Goal: Navigation & Orientation: Find specific page/section

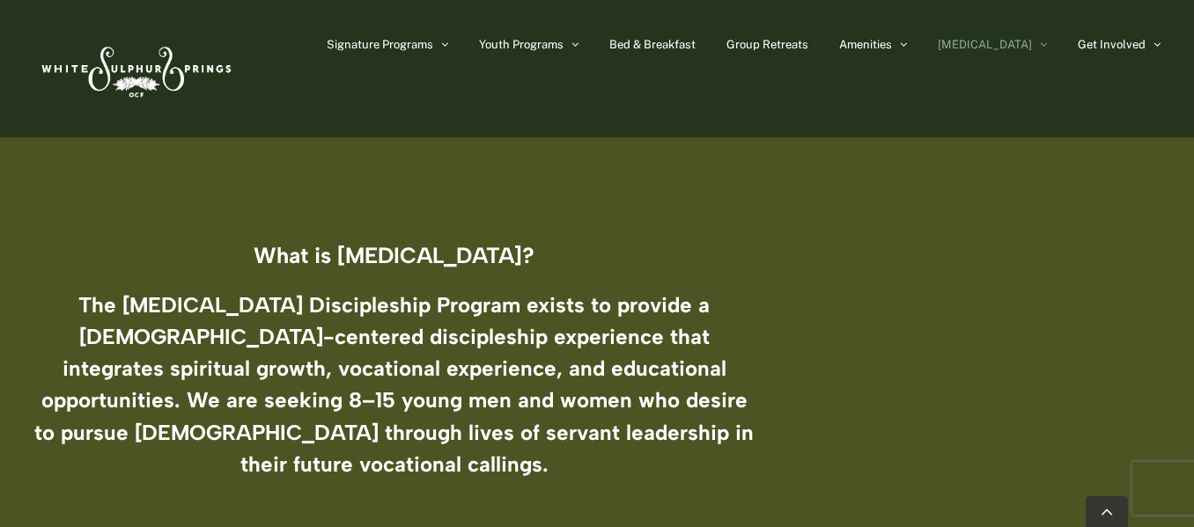
scroll to position [923, 0]
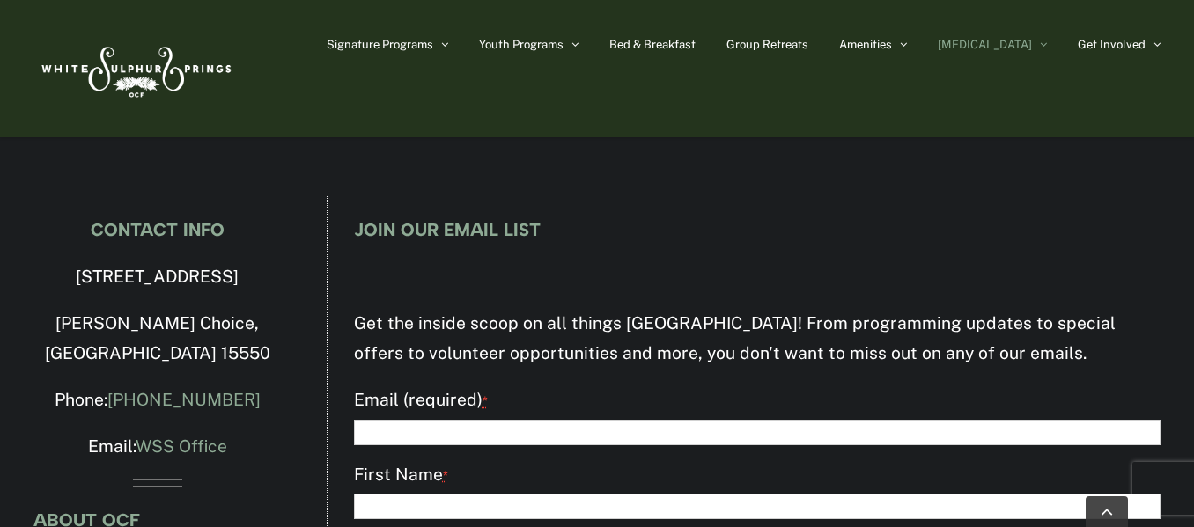
scroll to position [4694, 0]
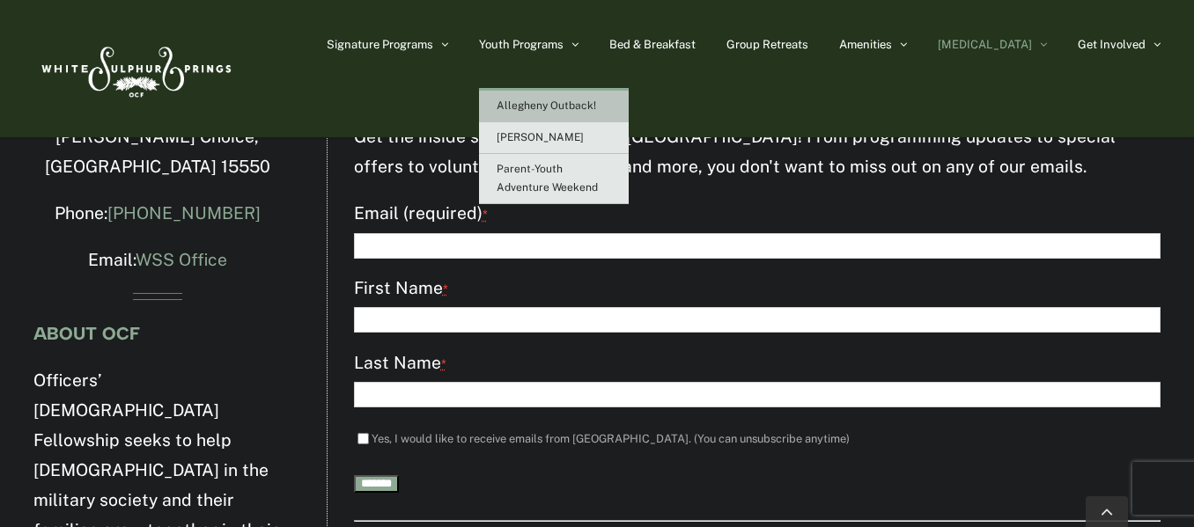
click at [592, 96] on link "Allegheny Outback!" at bounding box center [554, 107] width 150 height 32
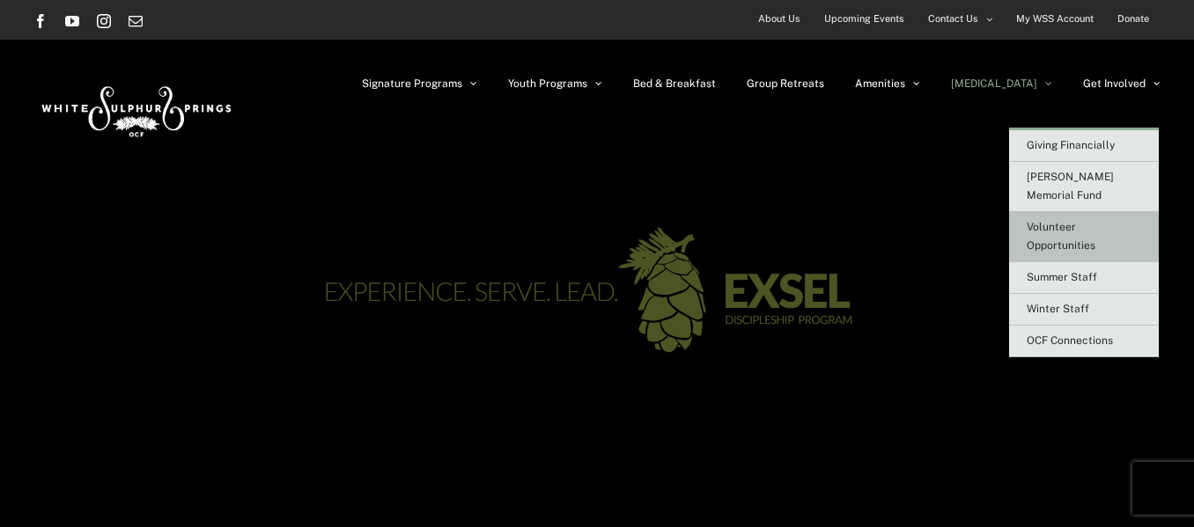
click at [1084, 215] on link "Volunteer Opportunities" at bounding box center [1084, 237] width 150 height 50
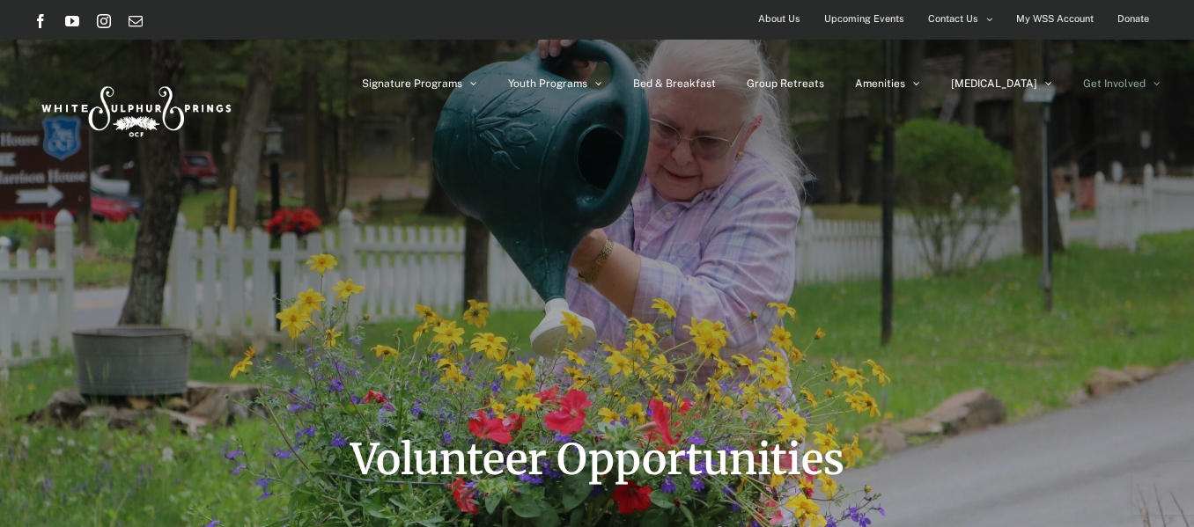
click at [783, 17] on span "About Us" at bounding box center [779, 19] width 42 height 26
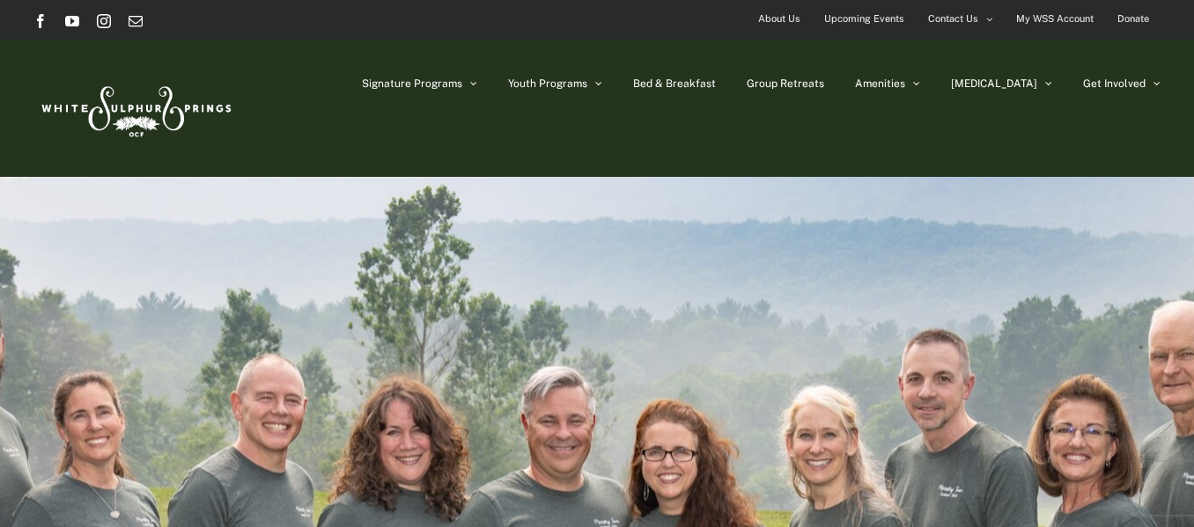
click at [778, 9] on span "About Us" at bounding box center [779, 19] width 42 height 26
click at [778, 18] on span "About Us" at bounding box center [779, 19] width 42 height 26
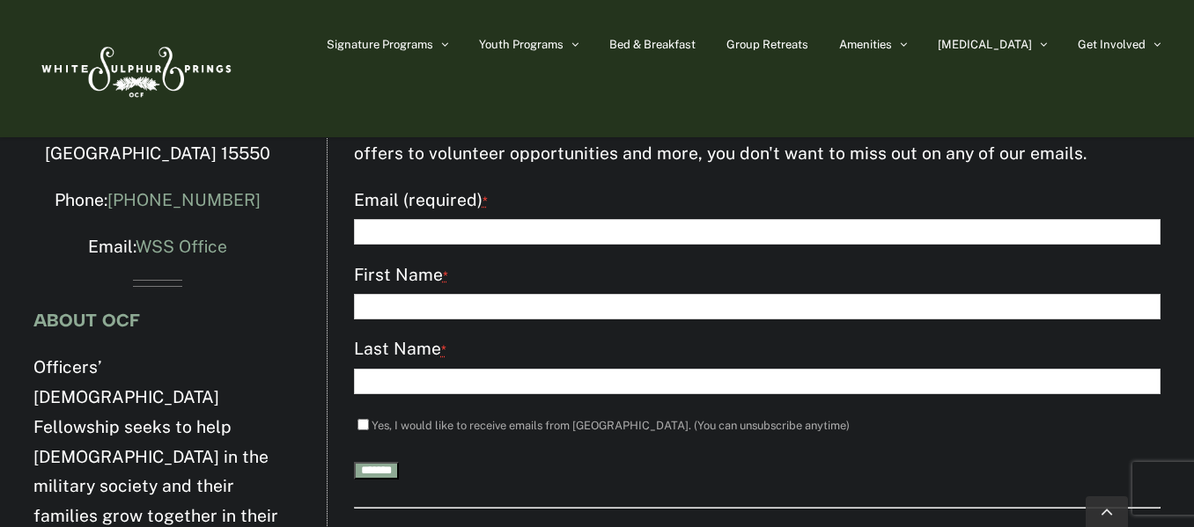
scroll to position [3807, 0]
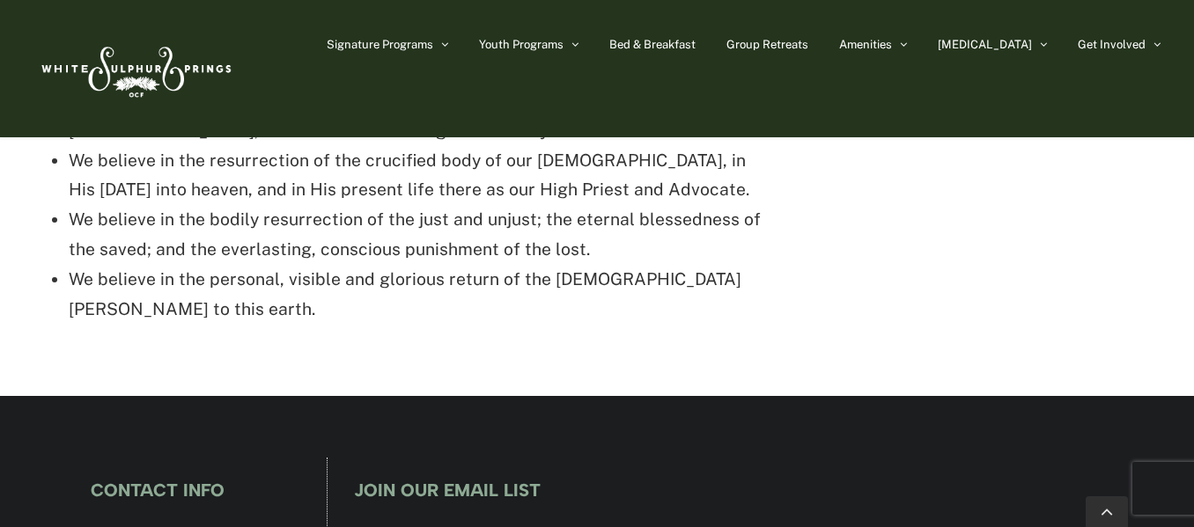
click at [164, 78] on img at bounding box center [134, 68] width 202 height 83
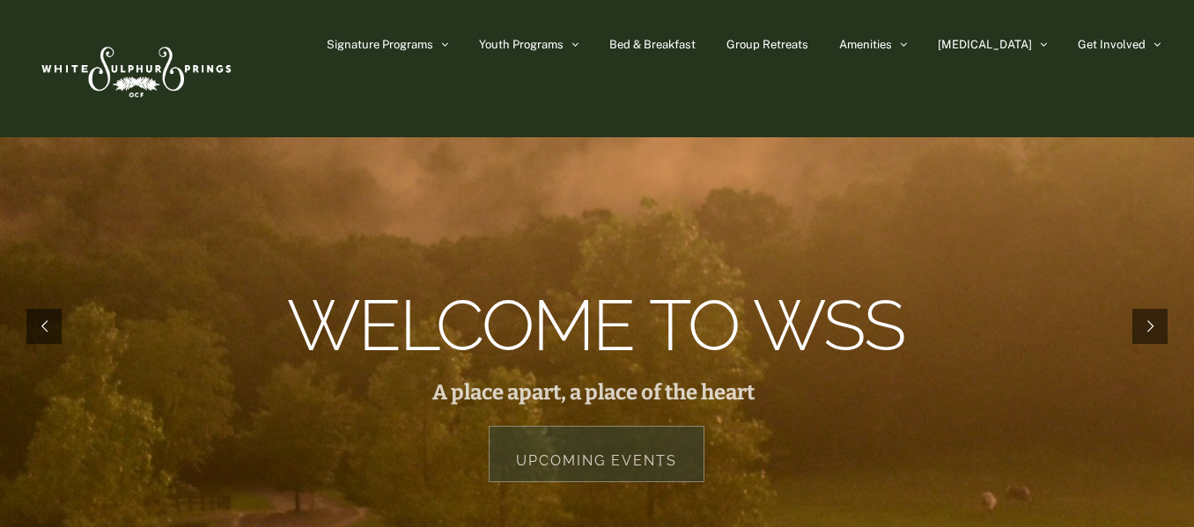
scroll to position [461, 0]
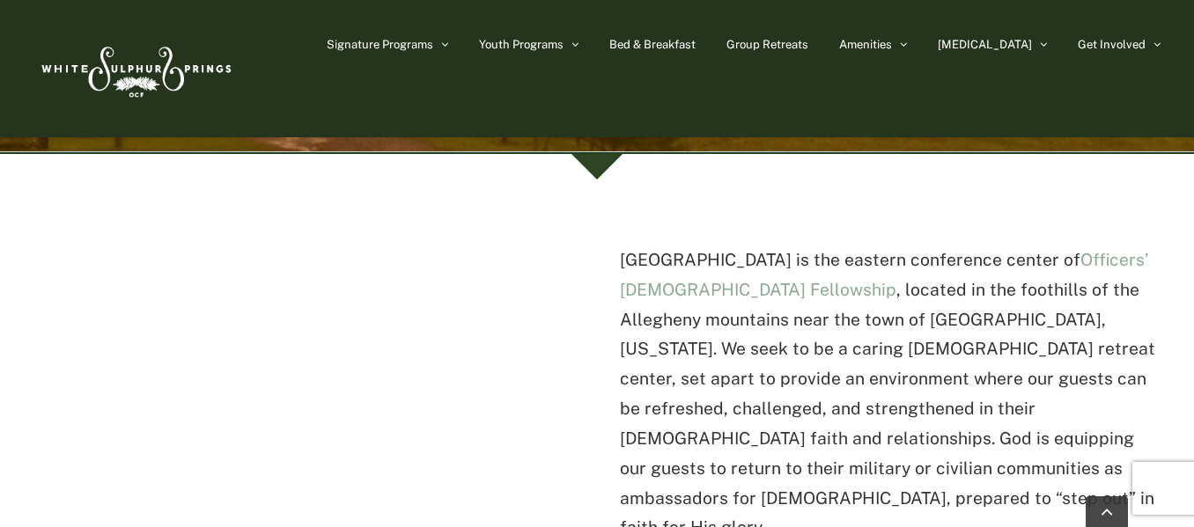
click at [845, 295] on p "[GEOGRAPHIC_DATA] is the eastern conference center of Officers’ [DEMOGRAPHIC_DA…" at bounding box center [890, 395] width 541 height 298
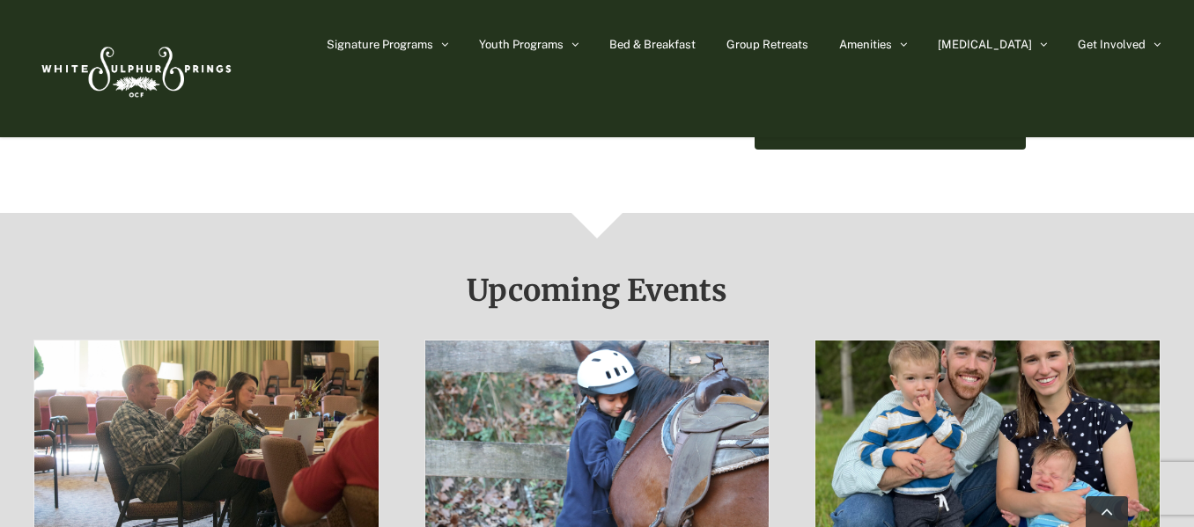
scroll to position [0, 0]
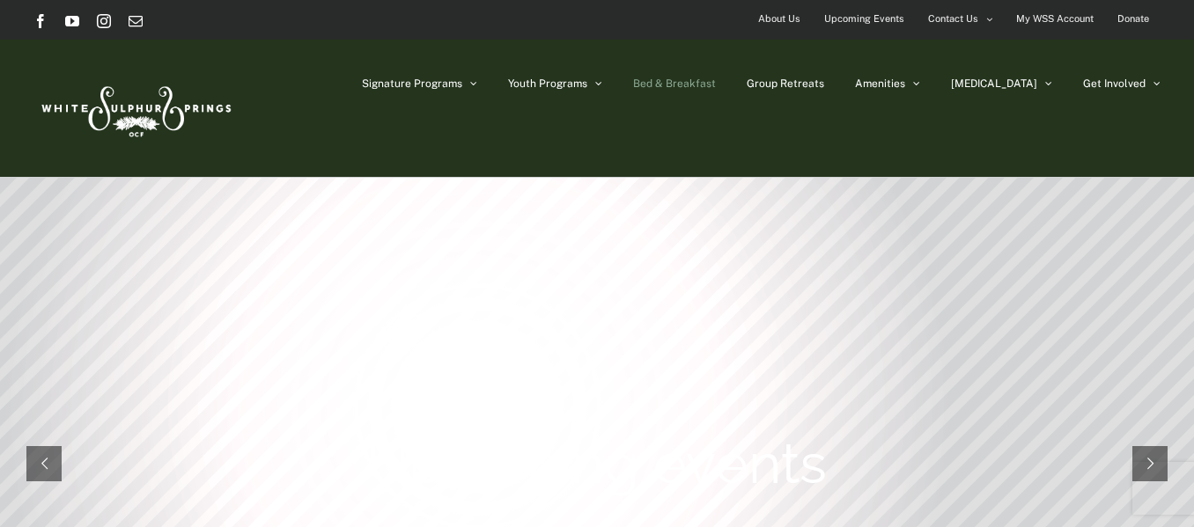
click at [716, 91] on link "Bed & Breakfast" at bounding box center [674, 84] width 83 height 88
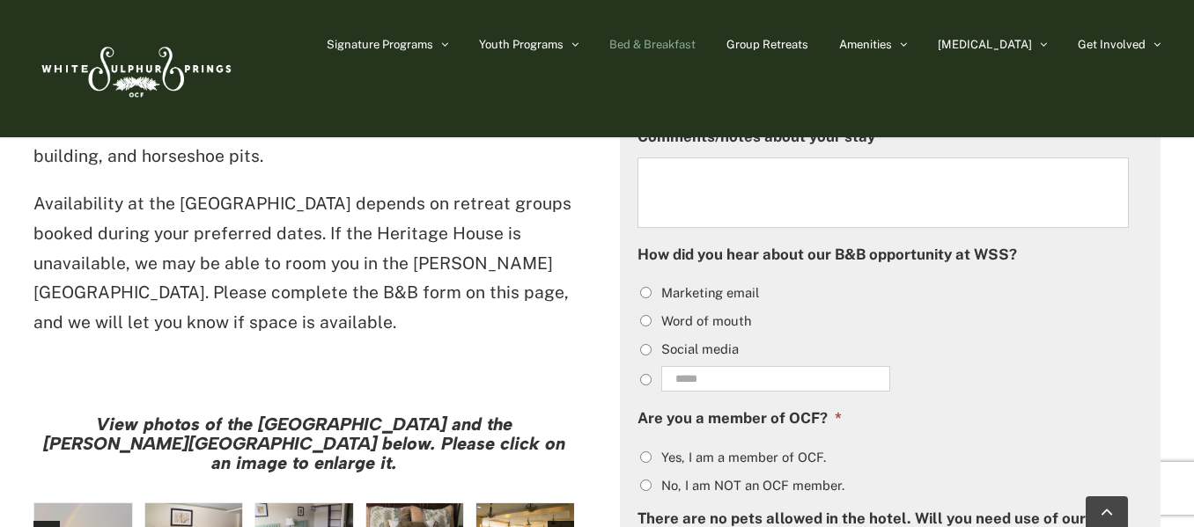
scroll to position [1208, 0]
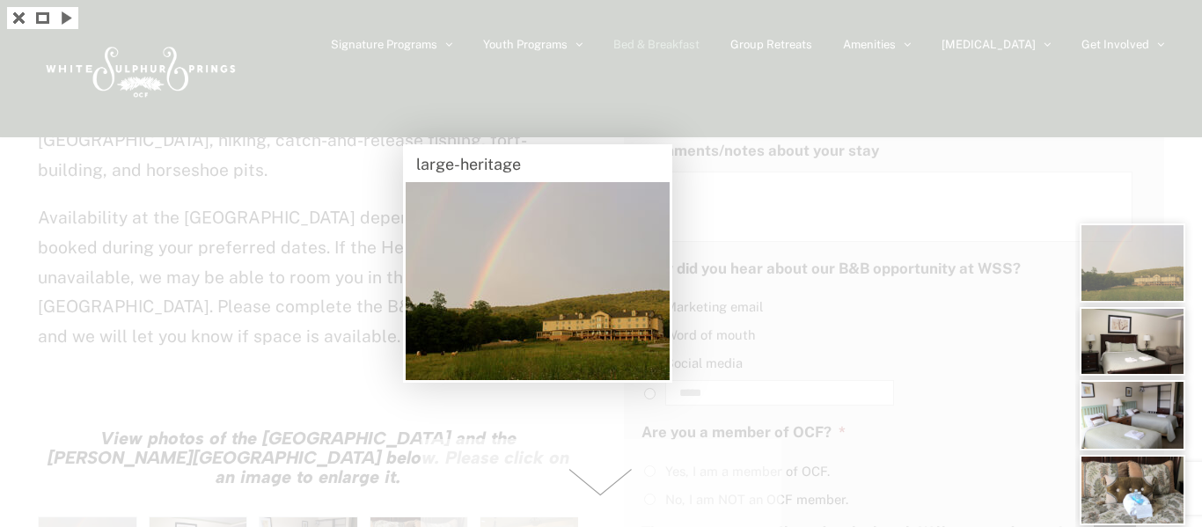
click at [196, 431] on div at bounding box center [601, 263] width 1202 height 527
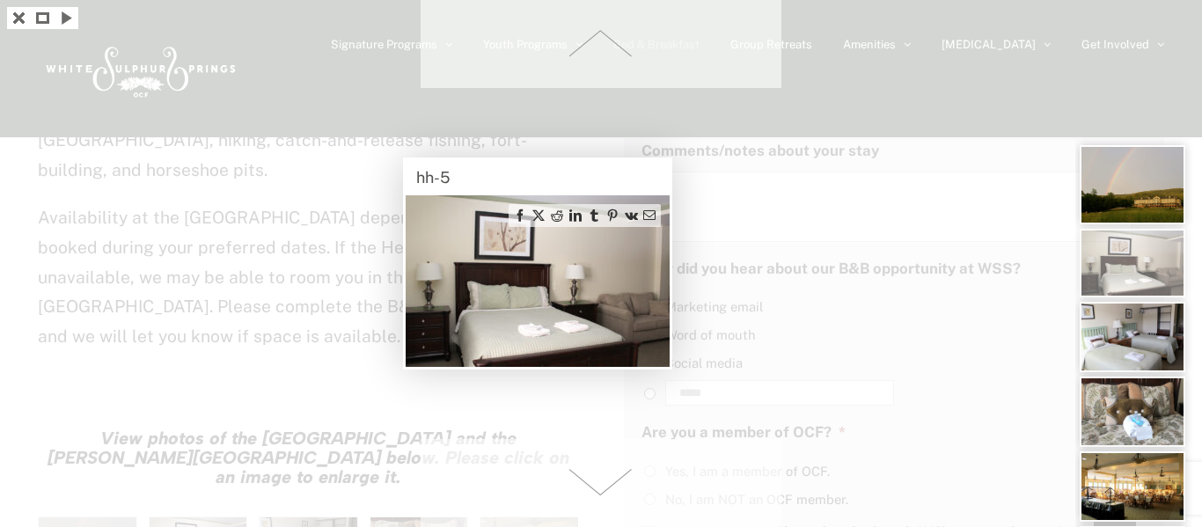
click at [287, 435] on div at bounding box center [601, 263] width 1202 height 527
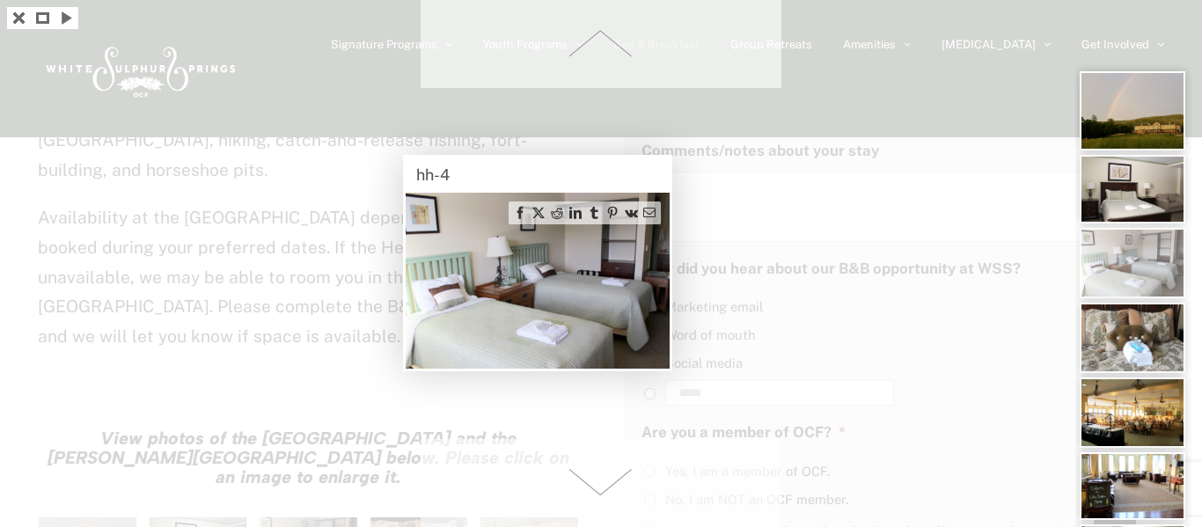
click at [412, 440] on div at bounding box center [601, 263] width 1202 height 527
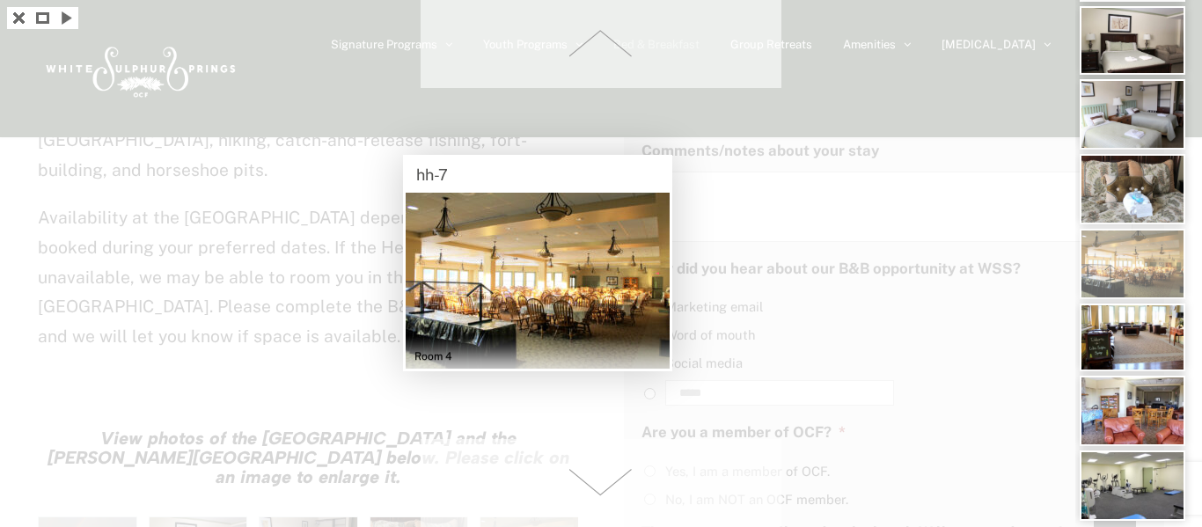
click at [292, 290] on div at bounding box center [601, 263] width 1202 height 527
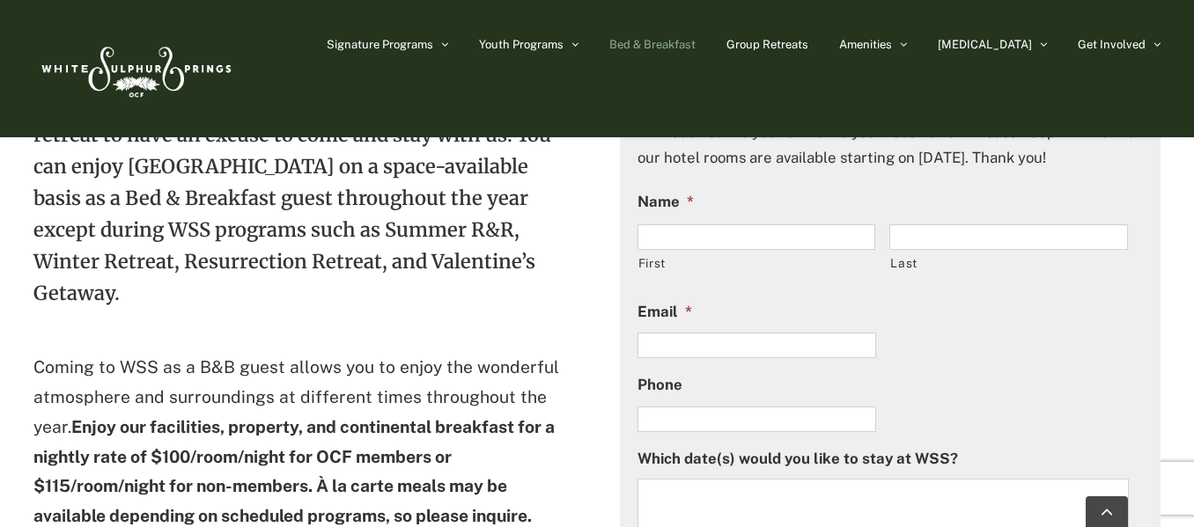
scroll to position [0, 0]
